Goal: Information Seeking & Learning: Check status

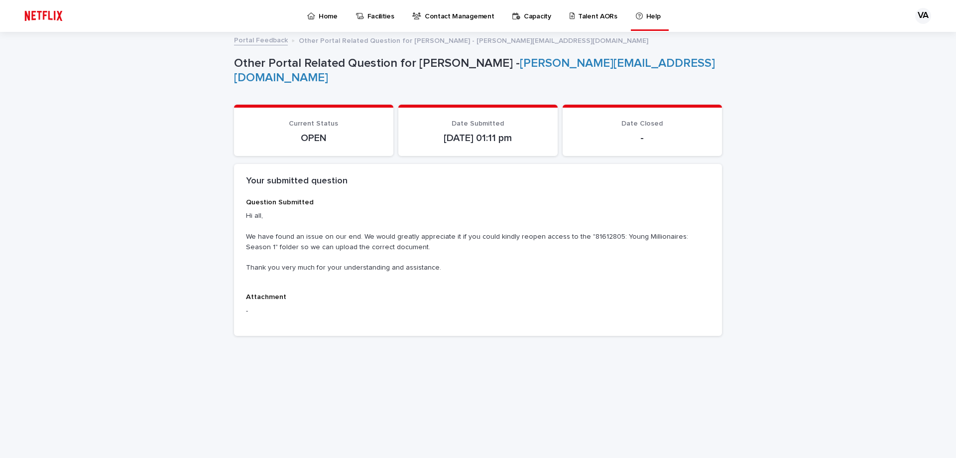
click at [649, 21] on link "Help" at bounding box center [650, 14] width 30 height 29
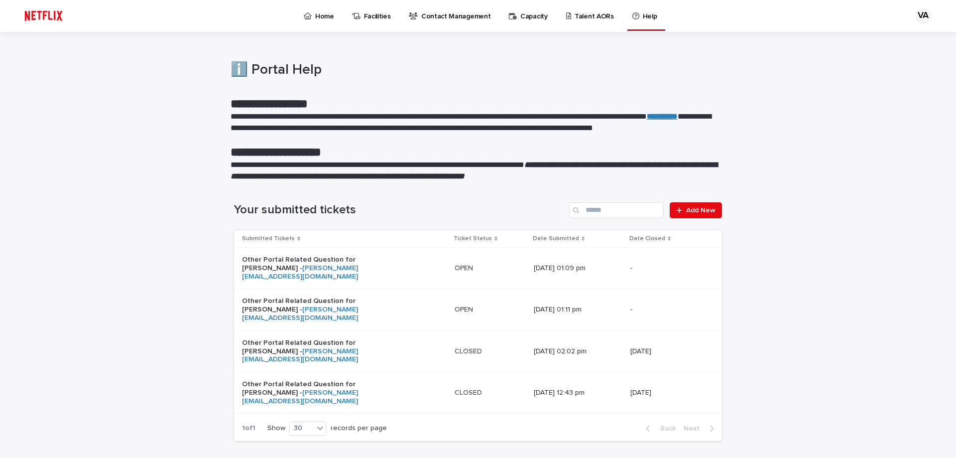
click at [368, 306] on div "Other Portal Related Question for [PERSON_NAME] - [PERSON_NAME][EMAIL_ADDRESS][…" at bounding box center [344, 309] width 205 height 33
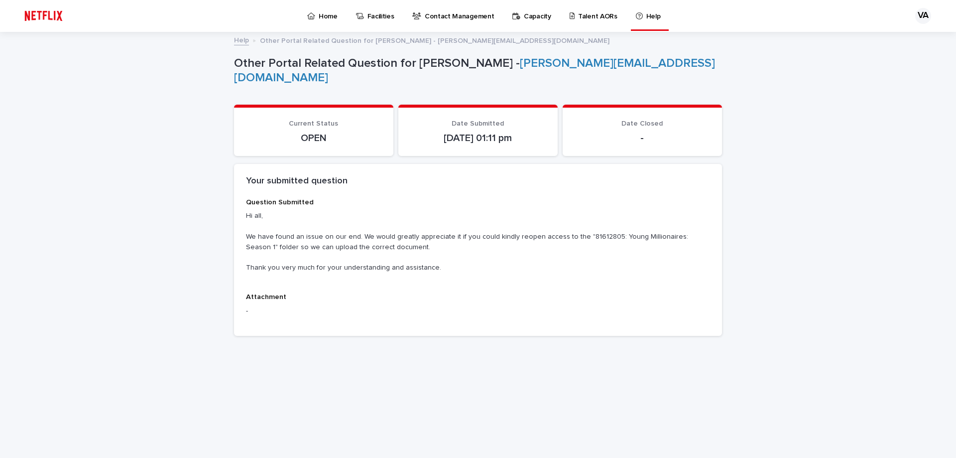
click at [592, 14] on p "Talent AORs" at bounding box center [597, 10] width 39 height 21
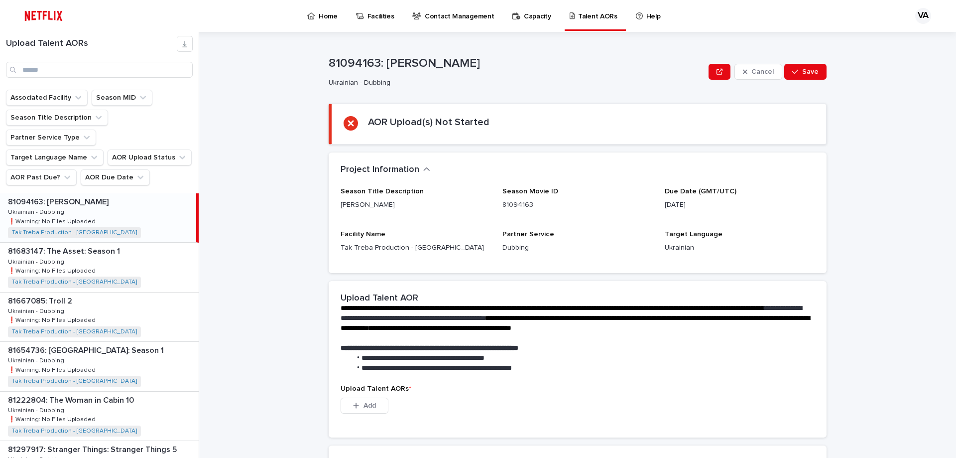
click at [635, 16] on div "Help" at bounding box center [650, 10] width 30 height 21
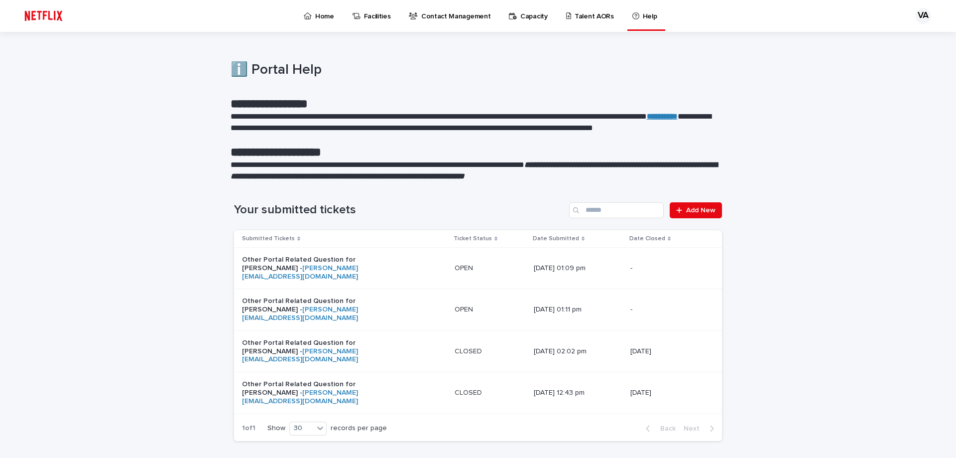
click at [322, 260] on p "Other Portal Related Question for [PERSON_NAME] - [PERSON_NAME][EMAIL_ADDRESS][…" at bounding box center [304, 267] width 125 height 25
